Goal: Transaction & Acquisition: Purchase product/service

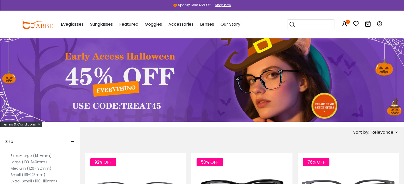
click at [123, 86] on img at bounding box center [202, 80] width 404 height 84
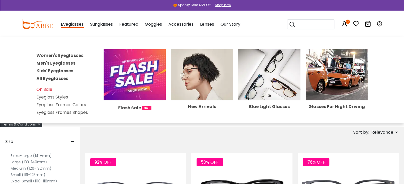
click at [58, 63] on link "Men's Eyeglasses" at bounding box center [55, 63] width 39 height 6
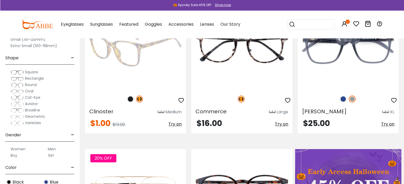
scroll to position [106, 0]
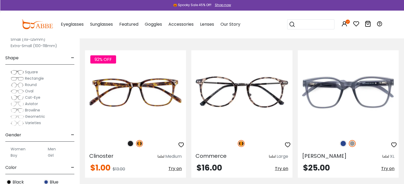
click at [73, 57] on span "-" at bounding box center [72, 58] width 3 height 13
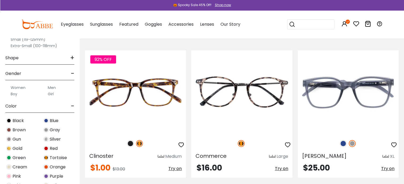
click at [53, 88] on label "Men" at bounding box center [52, 88] width 8 height 6
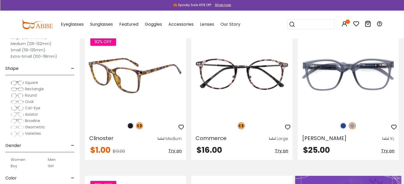
scroll to position [80, 0]
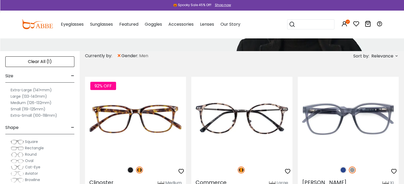
click at [19, 142] on img at bounding box center [17, 142] width 13 height 5
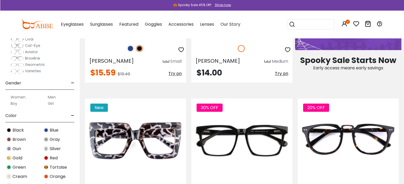
scroll to position [133, 0]
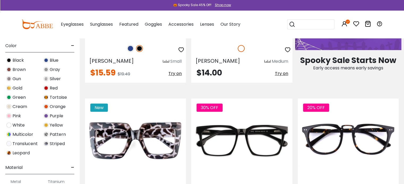
click at [11, 60] on img at bounding box center [8, 60] width 5 height 5
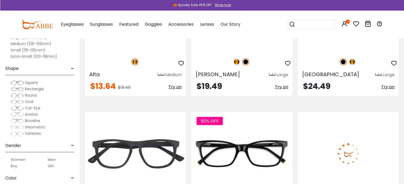
scroll to position [1115, 0]
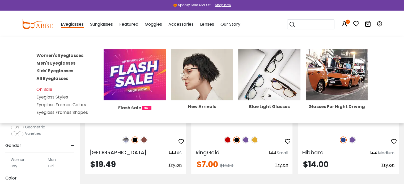
click at [58, 63] on link "Men's Eyeglasses" at bounding box center [55, 63] width 39 height 6
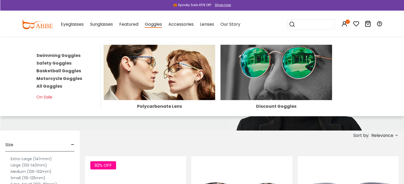
click at [54, 87] on link "All Goggles" at bounding box center [49, 86] width 26 height 6
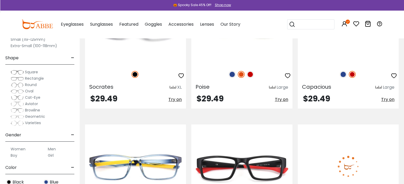
scroll to position [2096, 0]
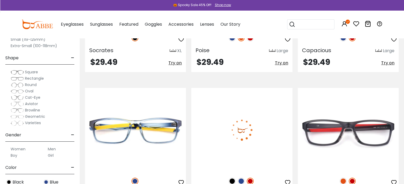
click at [231, 178] on img at bounding box center [231, 181] width 7 height 7
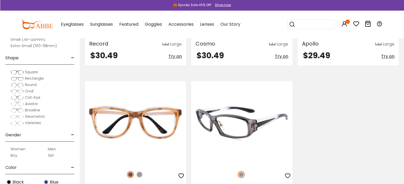
scroll to position [2388, 0]
